Goal: Task Accomplishment & Management: Use online tool/utility

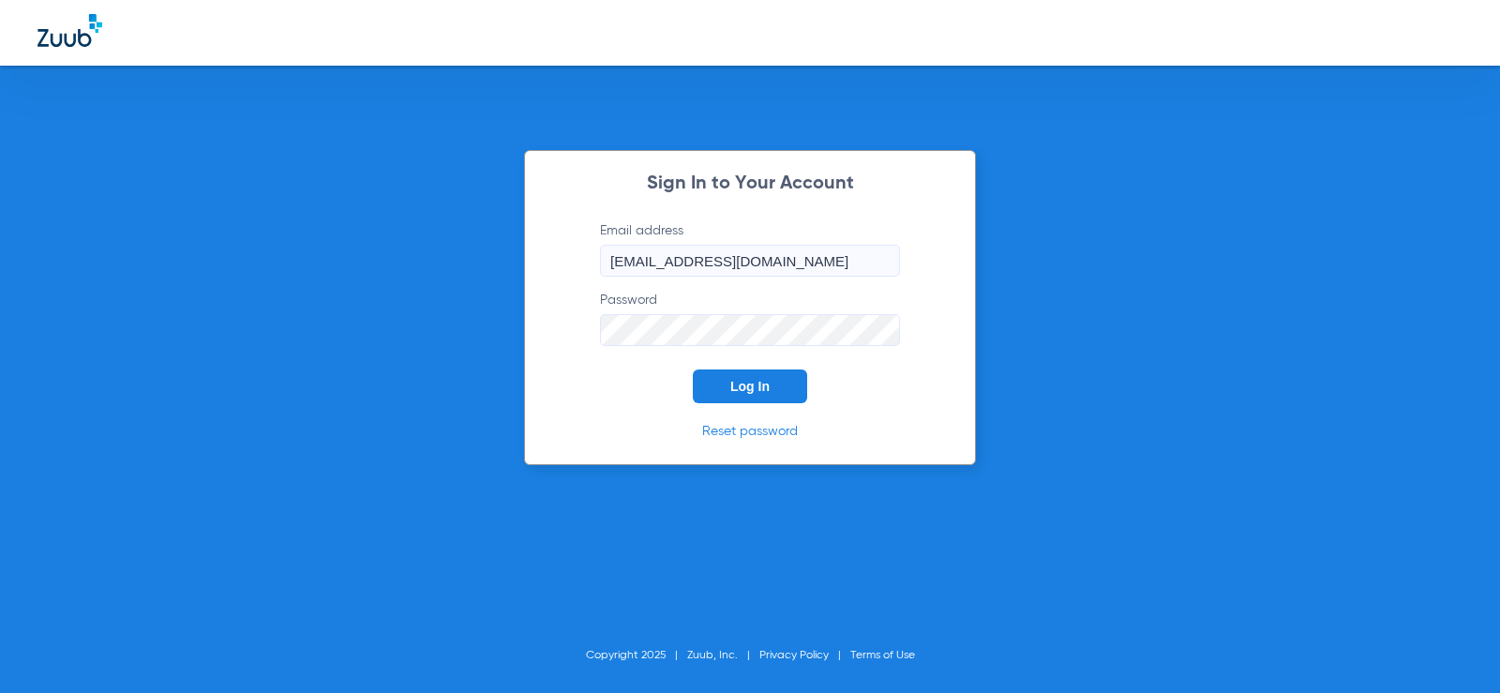
click at [793, 382] on button "Log In" at bounding box center [750, 386] width 114 height 34
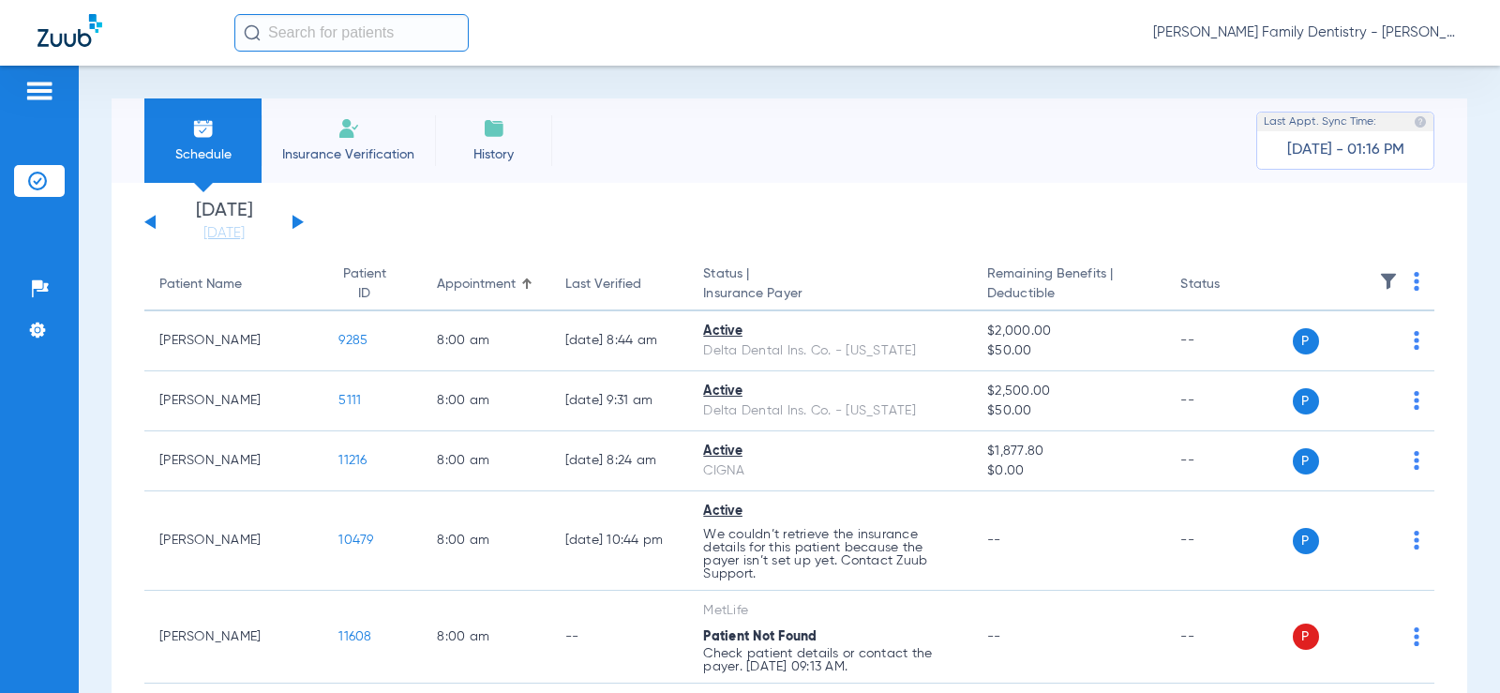
click at [295, 224] on button at bounding box center [298, 222] width 11 height 14
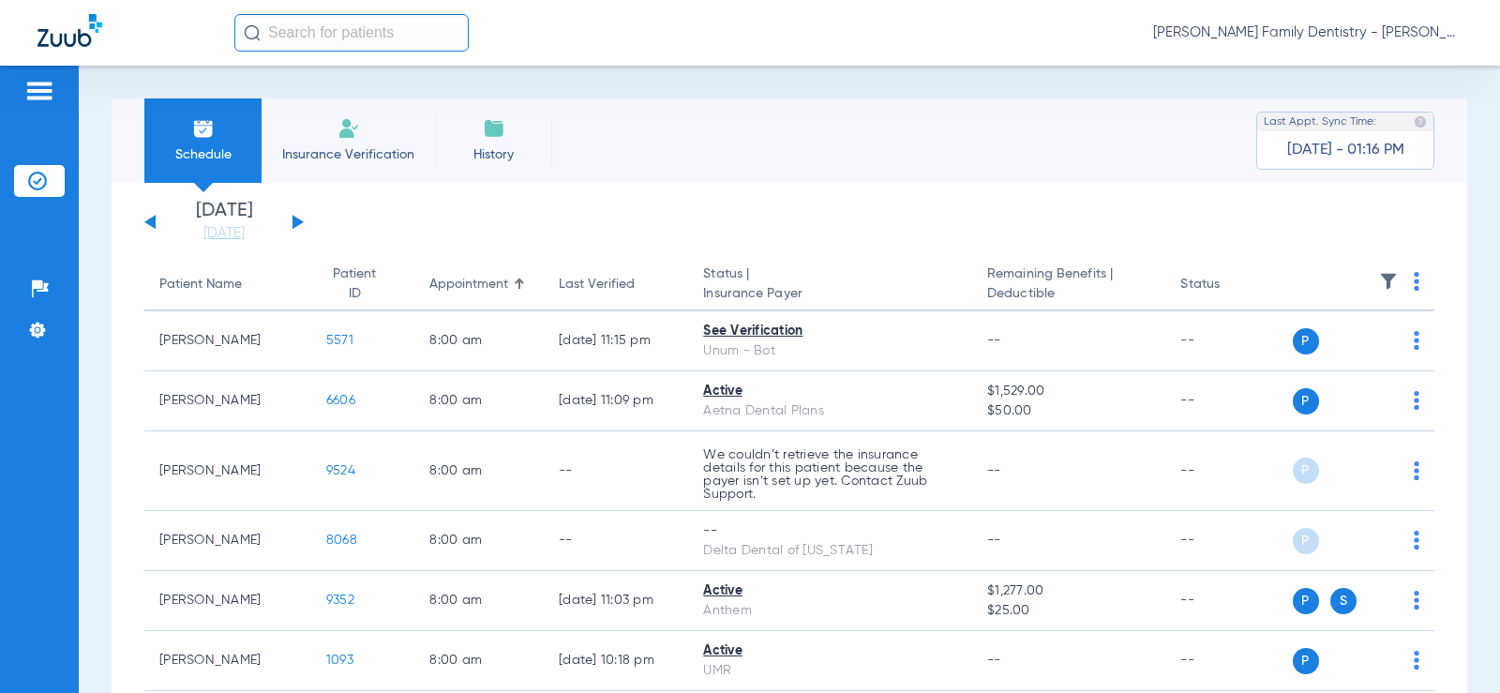
click at [151, 222] on button at bounding box center [149, 222] width 11 height 14
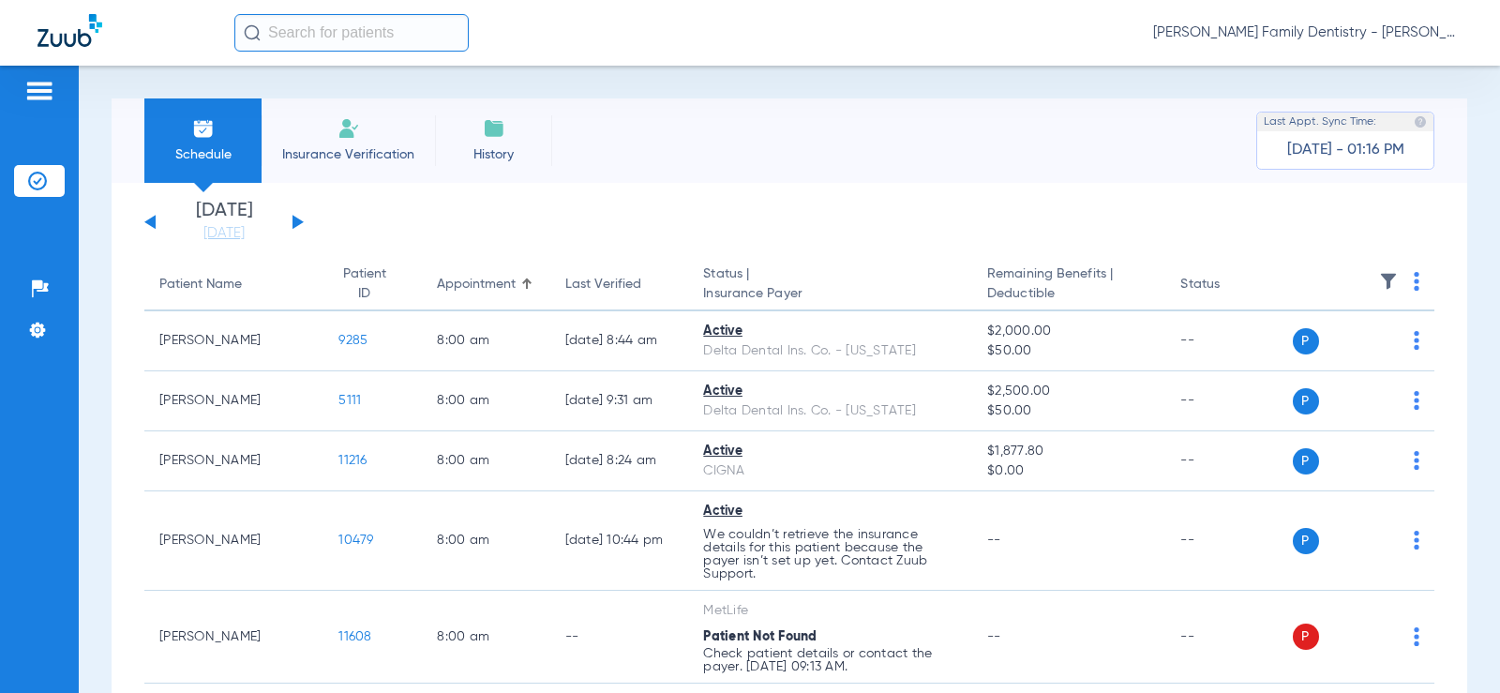
click at [293, 226] on button at bounding box center [298, 222] width 11 height 14
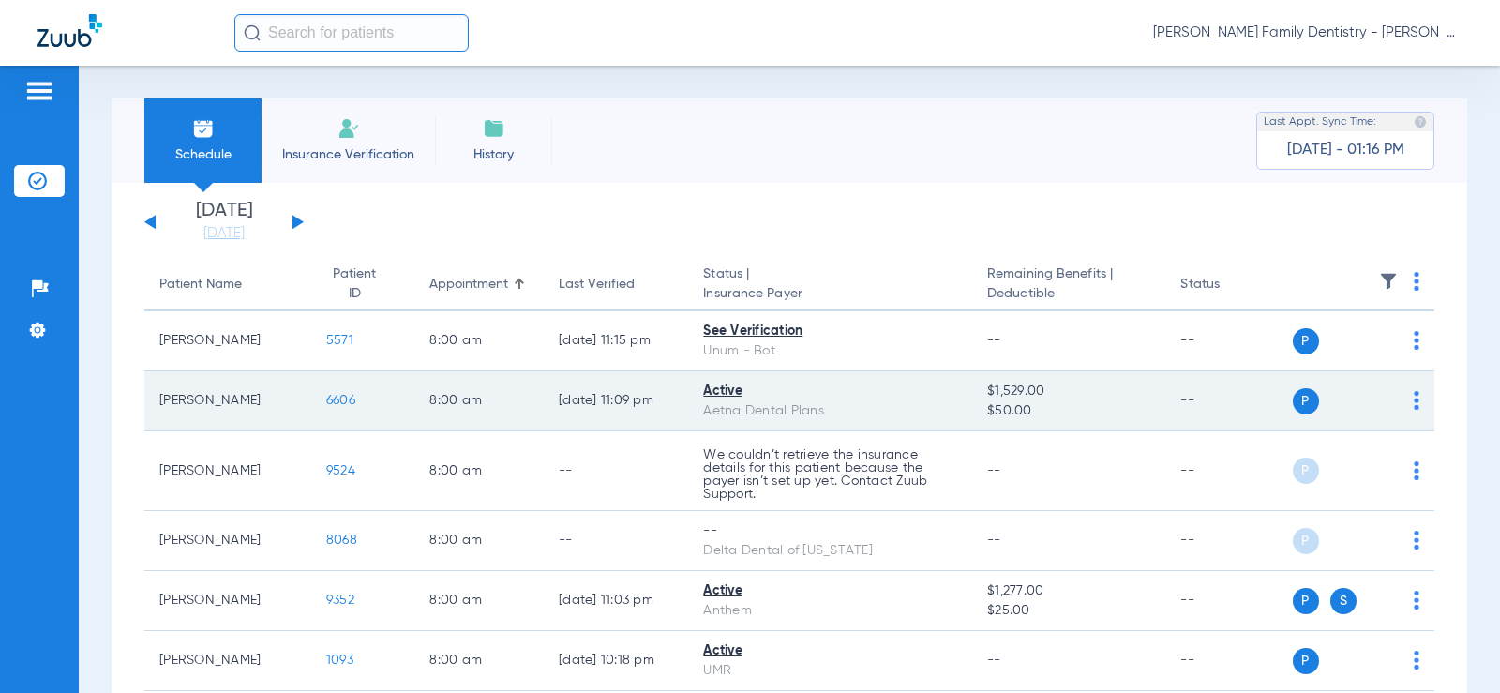
scroll to position [94, 0]
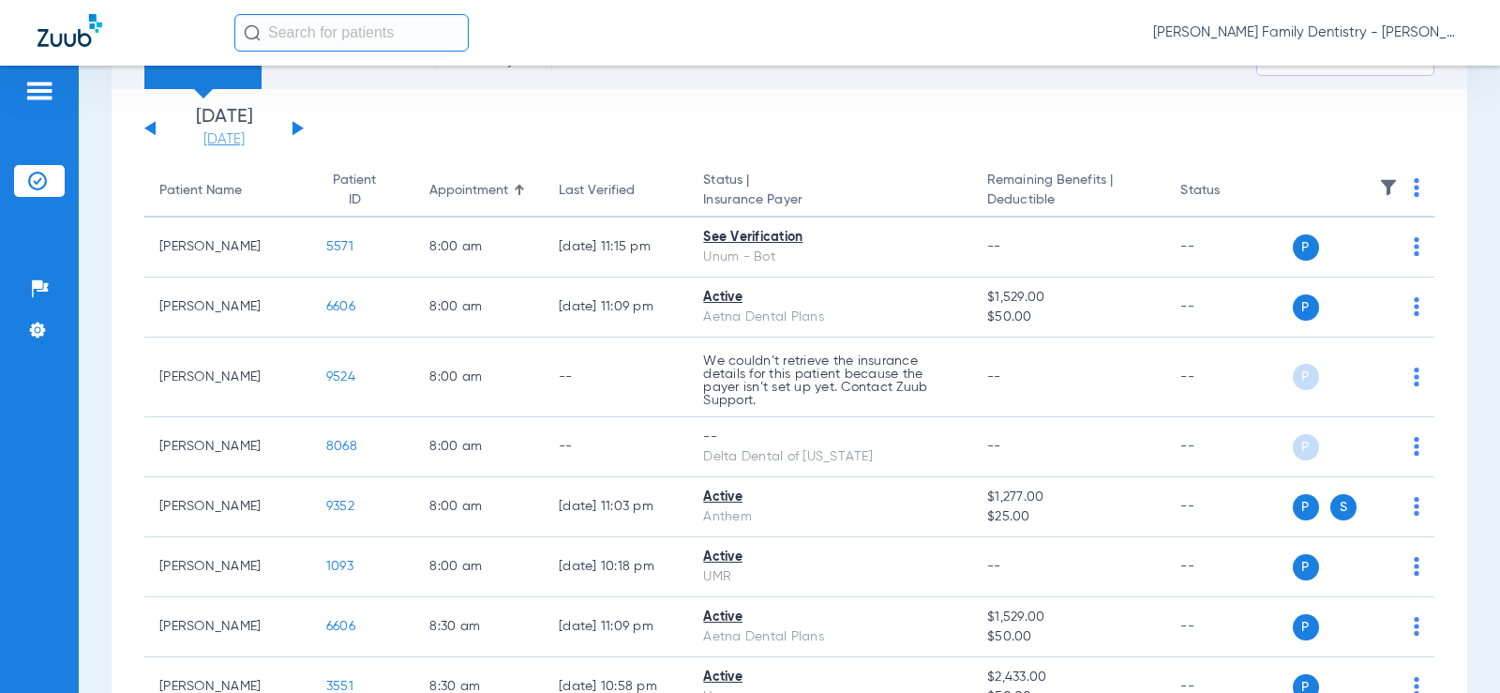
click at [257, 142] on link "[DATE]" at bounding box center [224, 139] width 113 height 19
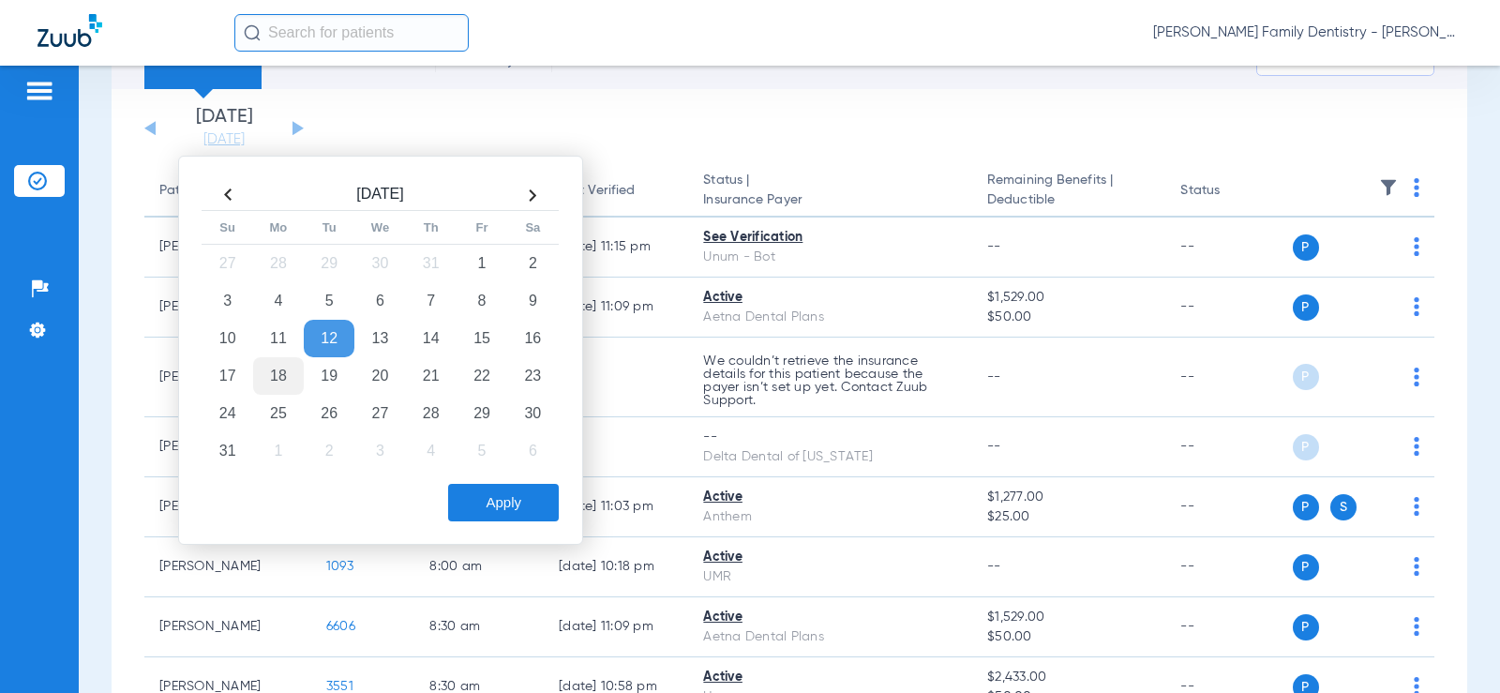
click at [285, 368] on td "18" at bounding box center [278, 376] width 51 height 38
click at [510, 512] on button "Apply" at bounding box center [503, 503] width 111 height 38
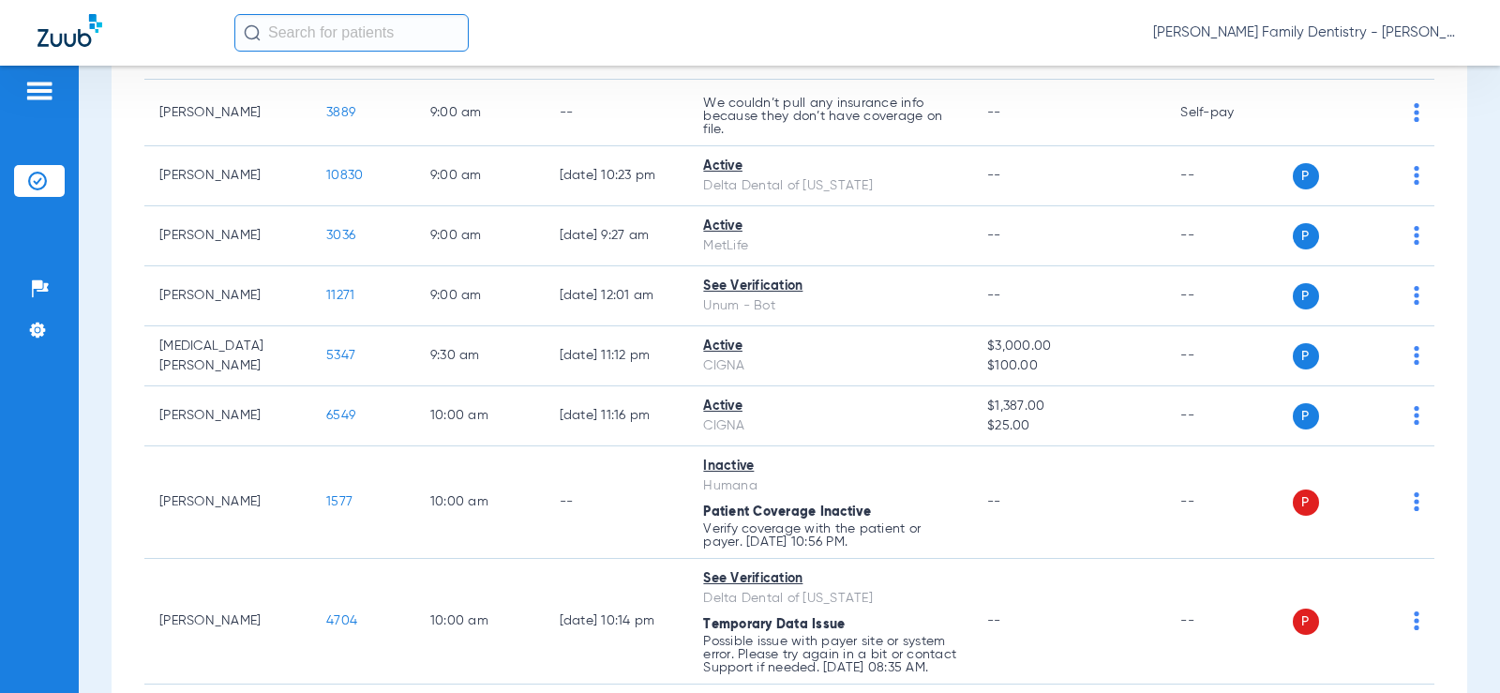
scroll to position [938, 0]
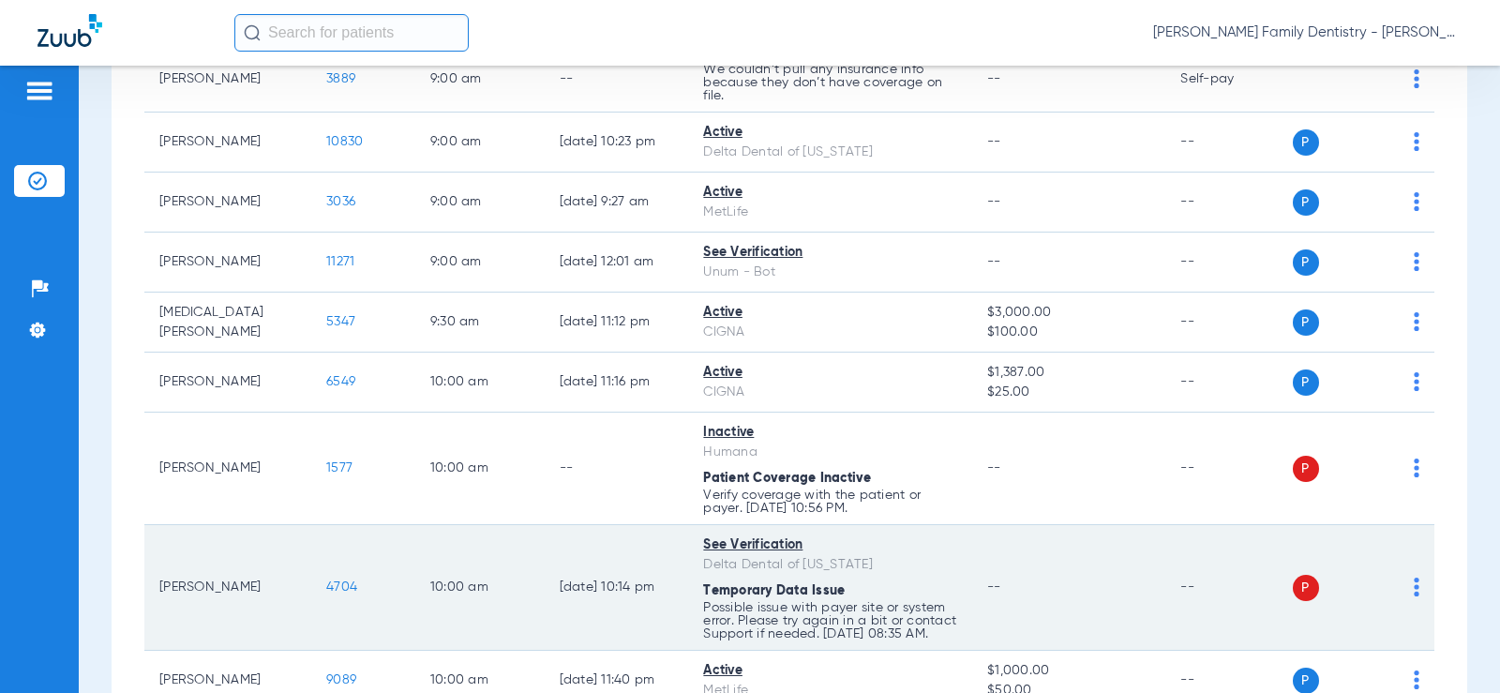
click at [1414, 596] on img at bounding box center [1417, 587] width 6 height 19
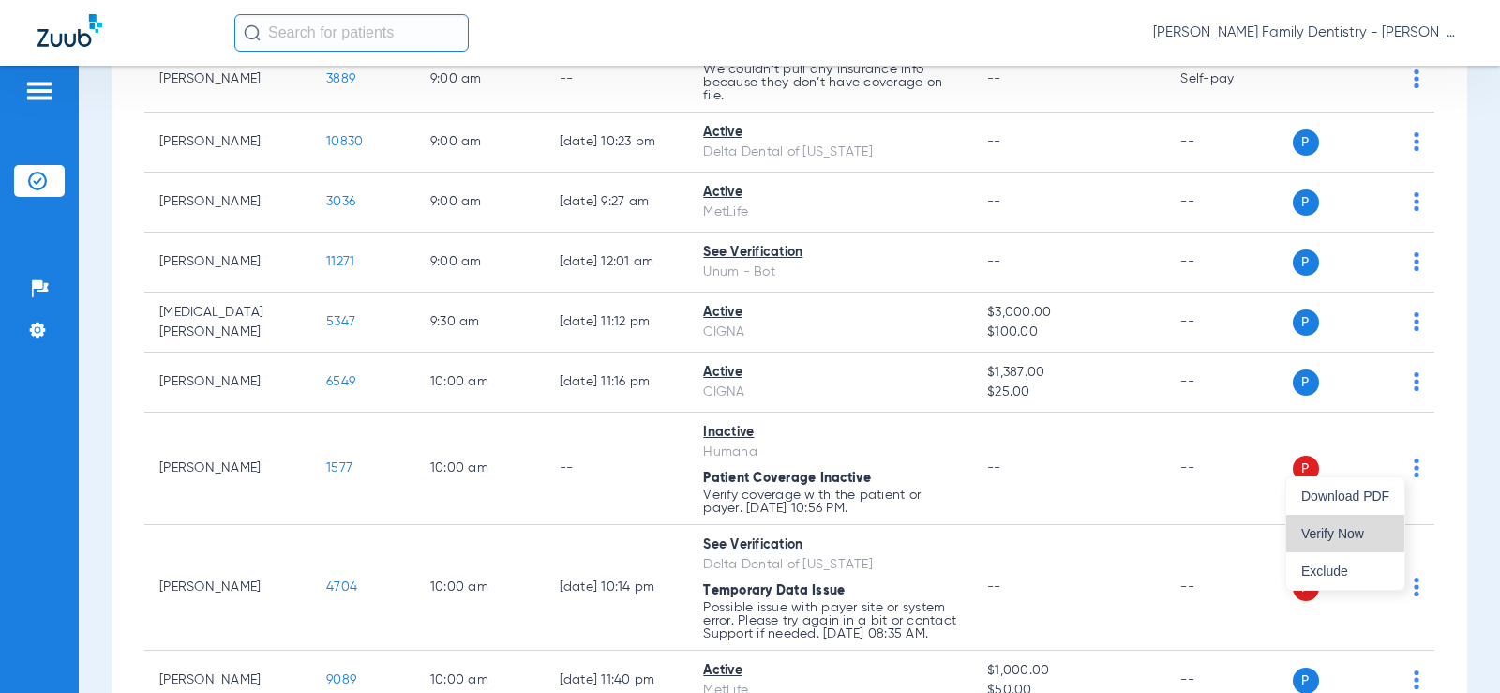
click at [1360, 525] on button "Verify Now" at bounding box center [1345, 534] width 118 height 38
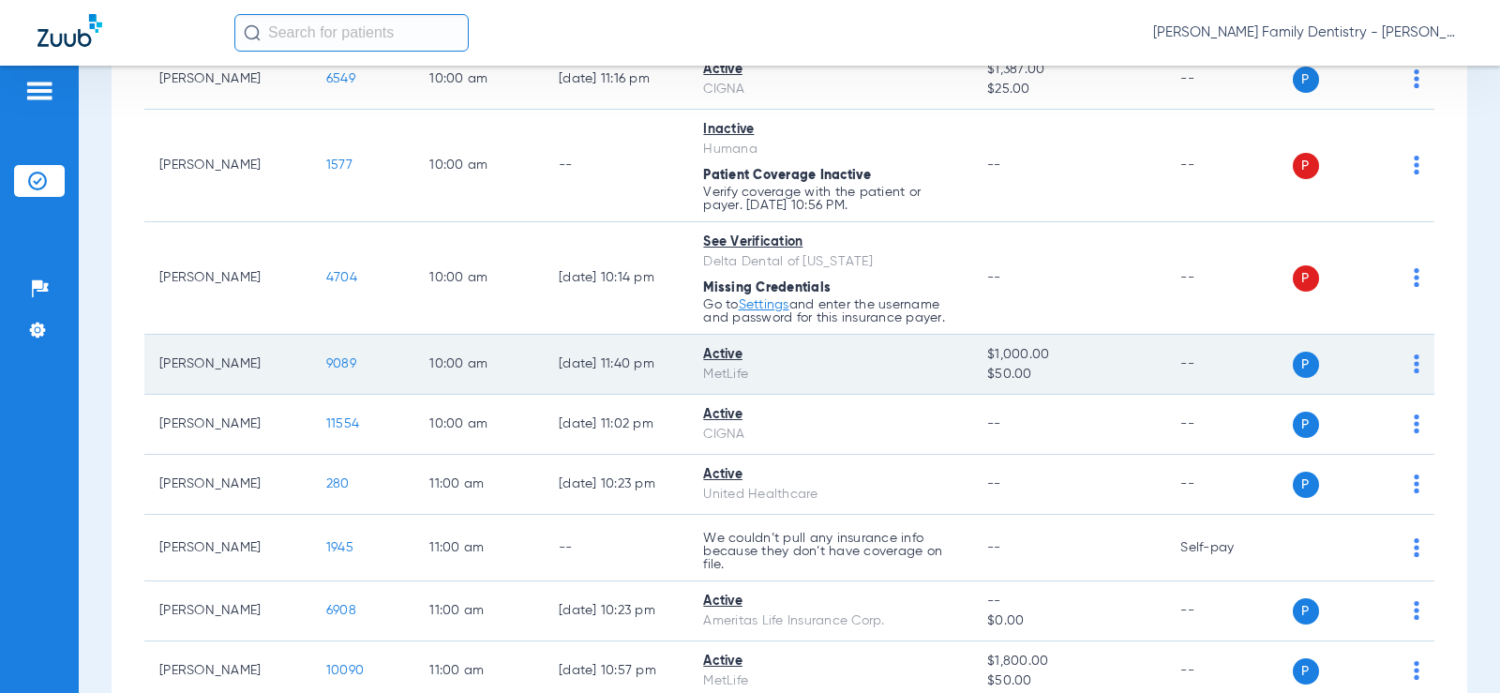
scroll to position [1219, 0]
